Goal: Task Accomplishment & Management: Use online tool/utility

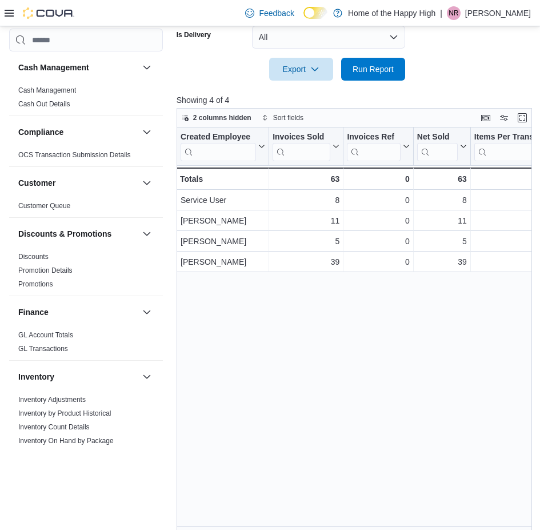
scroll to position [571, 0]
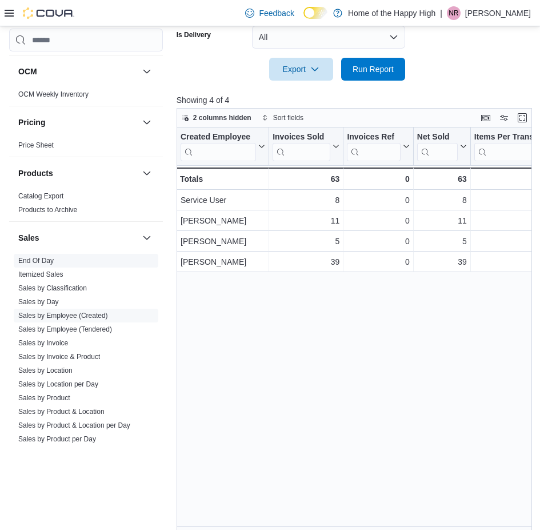
click at [45, 256] on span "End Of Day" at bounding box center [35, 260] width 35 height 9
click at [47, 261] on link "End Of Day" at bounding box center [35, 261] width 35 height 8
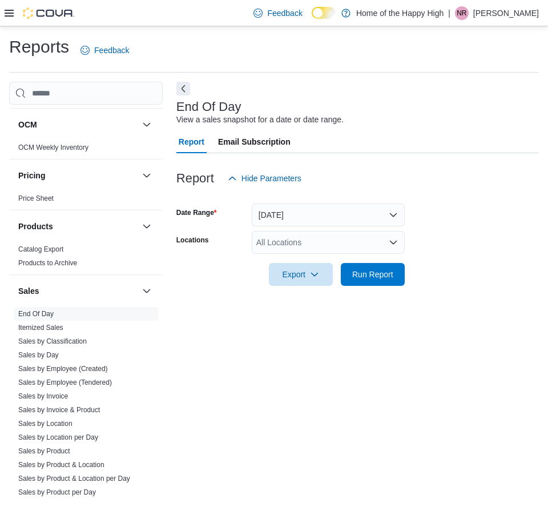
click at [285, 239] on div "All Locations" at bounding box center [328, 242] width 153 height 23
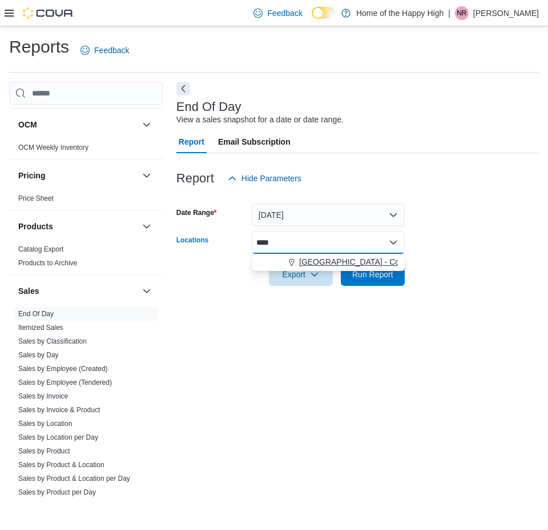
type input "****"
click at [327, 256] on span "[GEOGRAPHIC_DATA] - Cornerstone - Fire & Flower" at bounding box center [393, 261] width 189 height 11
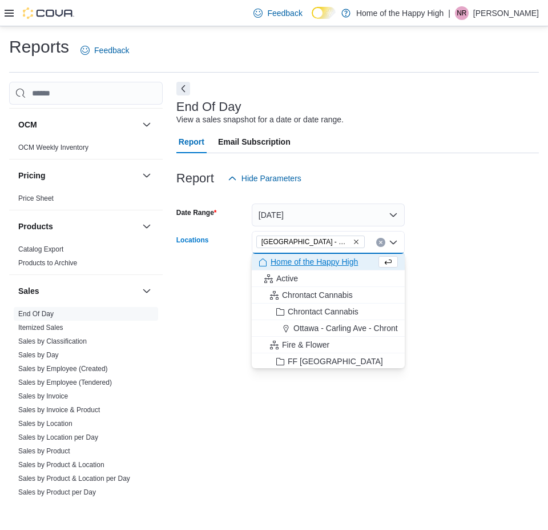
click at [307, 398] on div "End Of Day View a sales snapshot for a date or date range. Report Email Subscri…" at bounding box center [358, 292] width 363 height 420
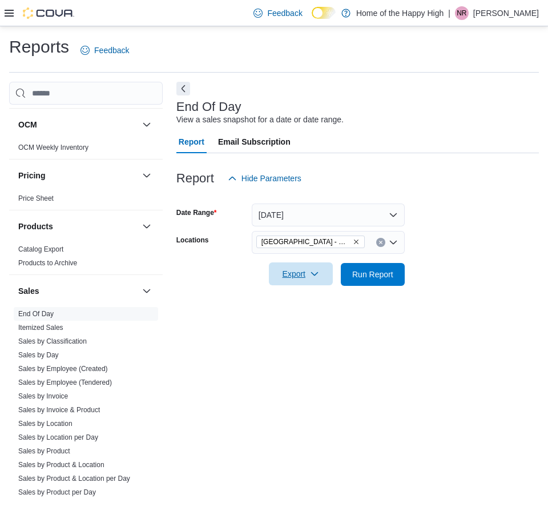
click at [319, 274] on icon "button" at bounding box center [314, 273] width 9 height 9
click at [319, 320] on span "Export to Pdf" at bounding box center [302, 319] width 51 height 9
click at [516, 14] on p "[PERSON_NAME]" at bounding box center [507, 13] width 66 height 14
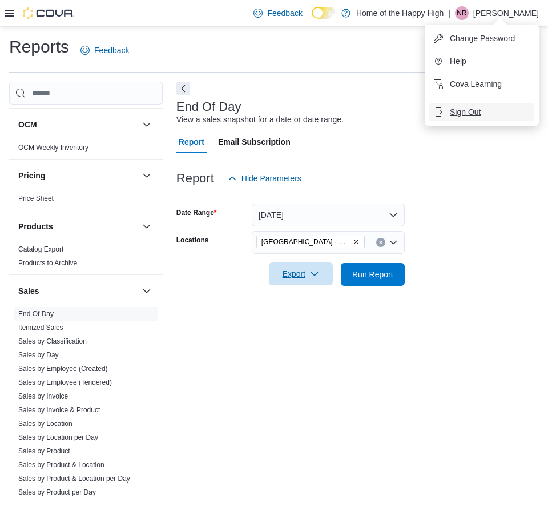
click at [484, 107] on button "Sign Out" at bounding box center [482, 112] width 105 height 18
